Goal: Transaction & Acquisition: Purchase product/service

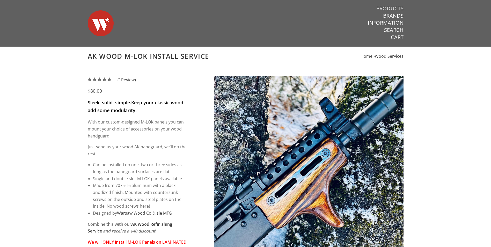
click at [387, 8] on link "Products" at bounding box center [390, 8] width 27 height 7
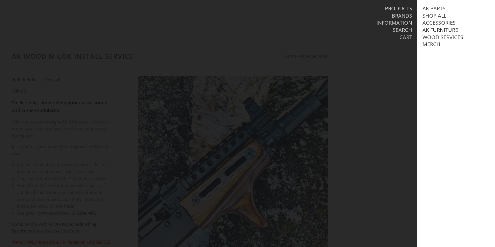
click at [436, 29] on link "AK Furniture" at bounding box center [440, 30] width 35 height 7
click at [439, 55] on link "Handguards" at bounding box center [446, 51] width 36 height 7
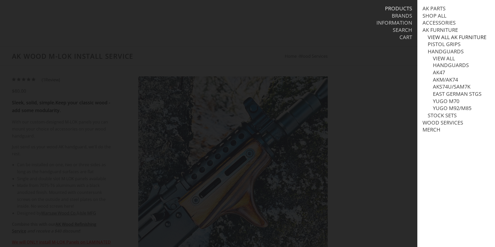
click at [438, 41] on link "View all AK Furniture" at bounding box center [457, 37] width 59 height 7
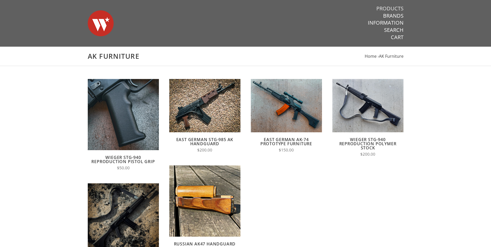
click at [394, 10] on link "Products" at bounding box center [390, 8] width 27 height 7
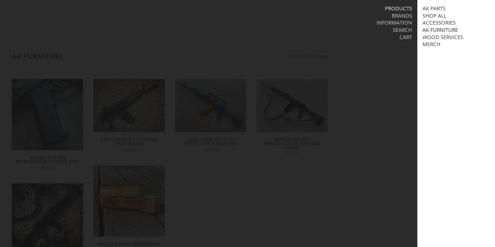
click at [431, 29] on link "AK Furniture" at bounding box center [440, 30] width 35 height 7
click at [447, 55] on link "Handguards" at bounding box center [446, 51] width 36 height 7
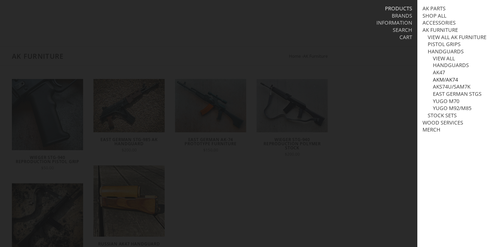
click at [441, 83] on link "AKM/AK74" at bounding box center [445, 79] width 25 height 7
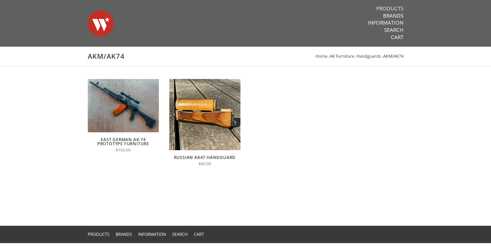
click at [389, 10] on link "Products" at bounding box center [390, 8] width 27 height 7
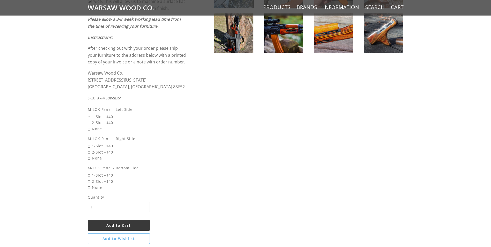
scroll to position [311, 0]
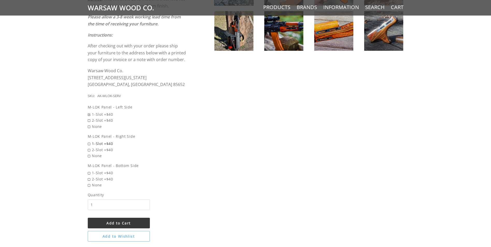
click at [89, 142] on span "1-Slot +$40" at bounding box center [137, 144] width 99 height 6
click at [89, 141] on input "1-Slot +$40" at bounding box center [124, 141] width 73 height 0
radio input "true"
click at [88, 115] on span "1-Slot +$40" at bounding box center [137, 114] width 99 height 6
click at [88, 112] on input "1-Slot +$40" at bounding box center [124, 111] width 73 height 0
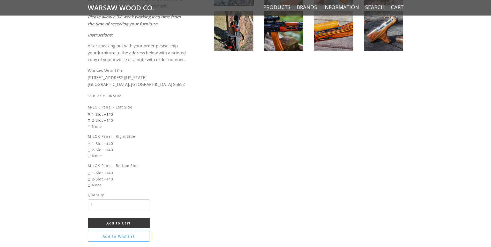
click at [90, 115] on span "1-Slot +$40" at bounding box center [137, 114] width 99 height 6
click at [90, 112] on input "1-Slot +$40" at bounding box center [124, 111] width 73 height 0
click at [89, 149] on span "2-Slot +$40" at bounding box center [137, 150] width 99 height 6
click at [89, 147] on input "2-Slot +$40" at bounding box center [124, 147] width 73 height 0
radio input "true"
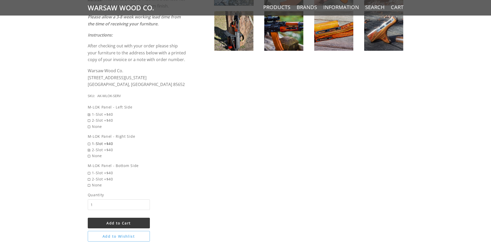
click at [89, 145] on span "1-Slot +$40" at bounding box center [137, 144] width 99 height 6
click at [89, 141] on input "1-Slot +$40" at bounding box center [124, 141] width 73 height 0
radio input "true"
click at [89, 129] on span "None" at bounding box center [137, 127] width 99 height 6
click at [89, 124] on input "None" at bounding box center [124, 124] width 73 height 0
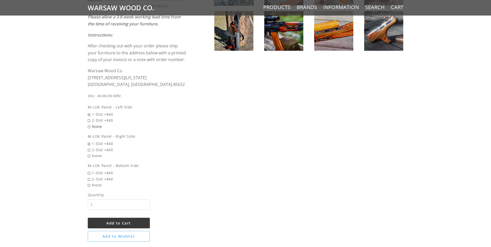
radio input "true"
click at [89, 186] on span "None" at bounding box center [137, 185] width 99 height 6
click at [89, 182] on input "None" at bounding box center [124, 182] width 73 height 0
radio input "true"
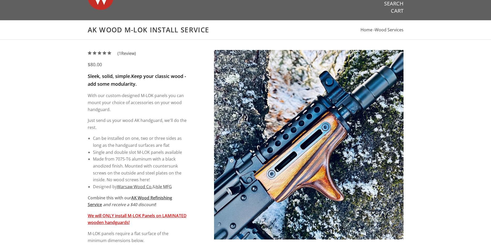
scroll to position [26, 0]
